Goal: Information Seeking & Learning: Learn about a topic

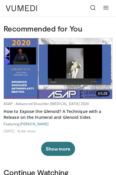
click at [50, 112] on link "How to Expose the Glenoid? A Technique with a Release on the Humeral and Glenoi…" at bounding box center [58, 115] width 109 height 12
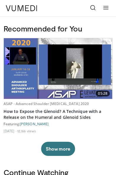
click at [38, 30] on h3 "Recommended for You" at bounding box center [58, 28] width 109 height 9
click at [49, 30] on h3 "Recommended for You" at bounding box center [58, 28] width 109 height 9
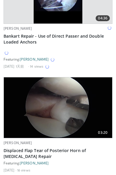
scroll to position [892, 0]
